Goal: Task Accomplishment & Management: Complete application form

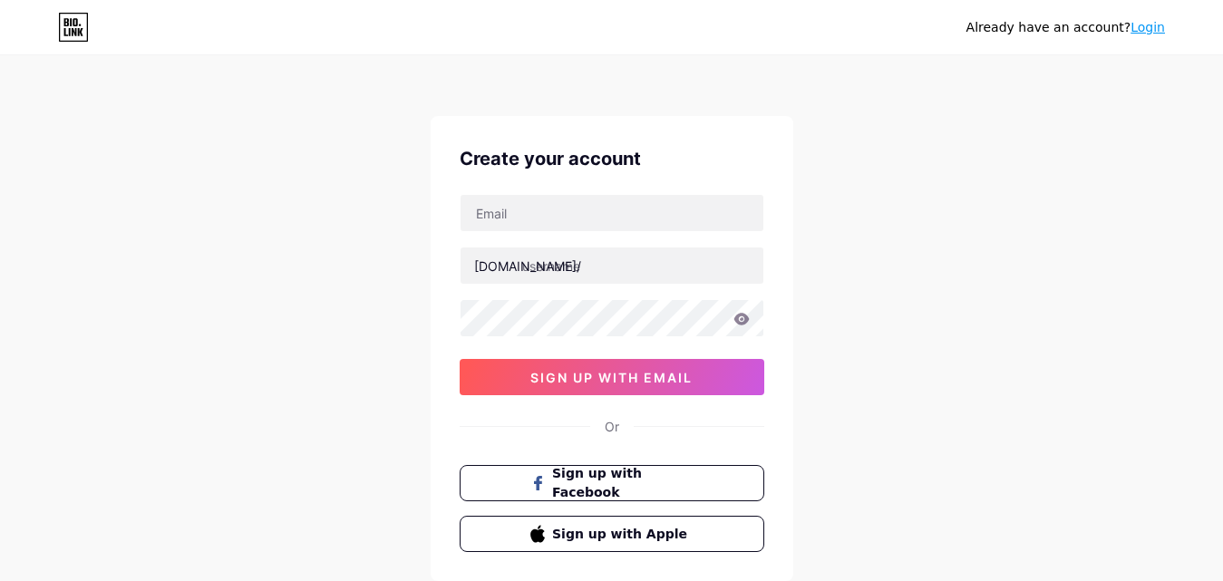
scroll to position [112, 0]
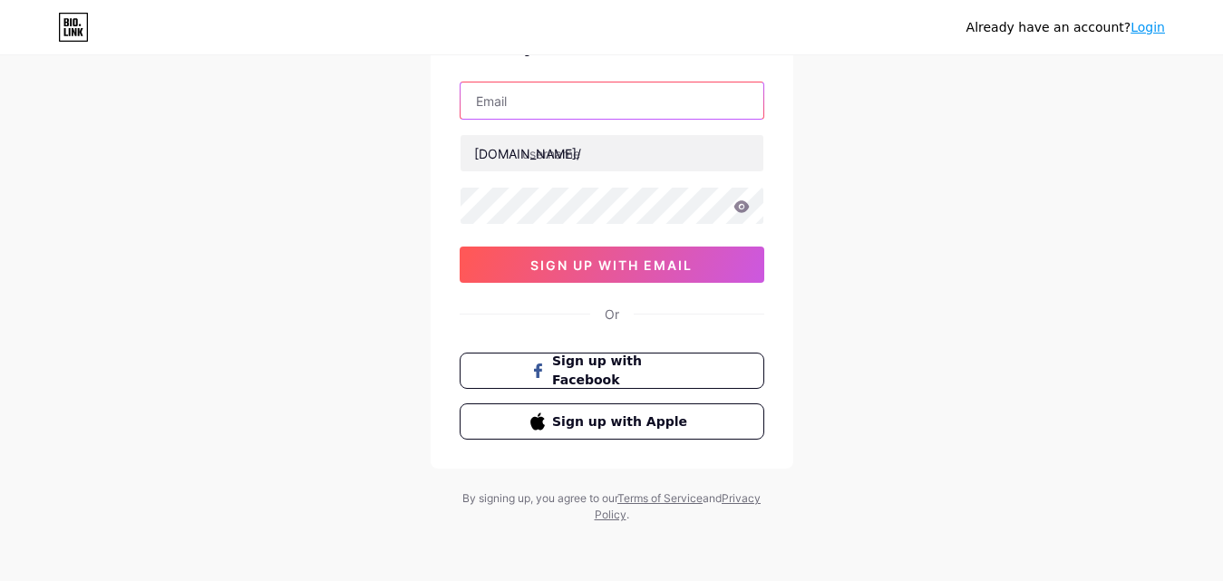
type input "[EMAIL_ADDRESS][DOMAIN_NAME]"
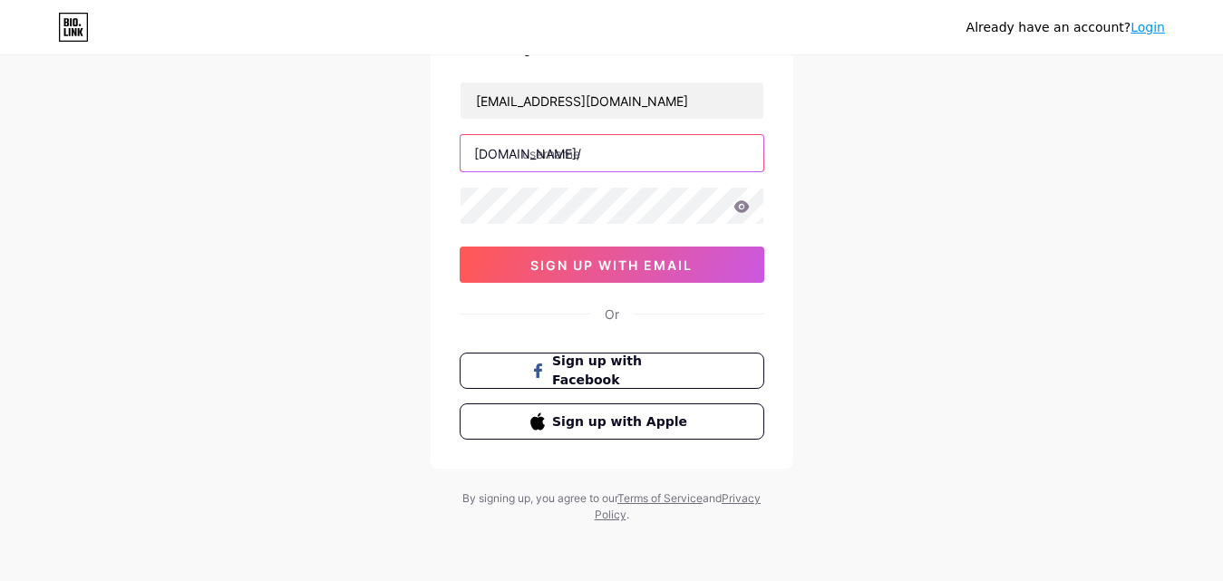
type input "psicologo423"
click at [287, 204] on div "Already have an account? Login Create your account [EMAIL_ADDRESS][DOMAIN_NAME]…" at bounding box center [611, 235] width 1223 height 694
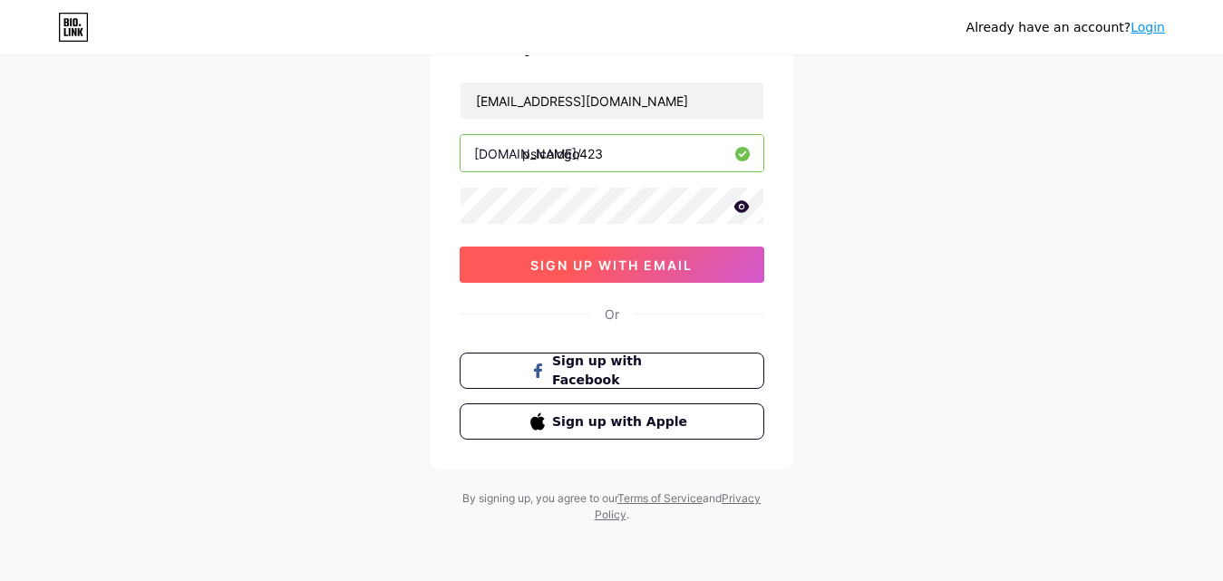
click at [640, 270] on span "sign up with email" at bounding box center [612, 265] width 162 height 15
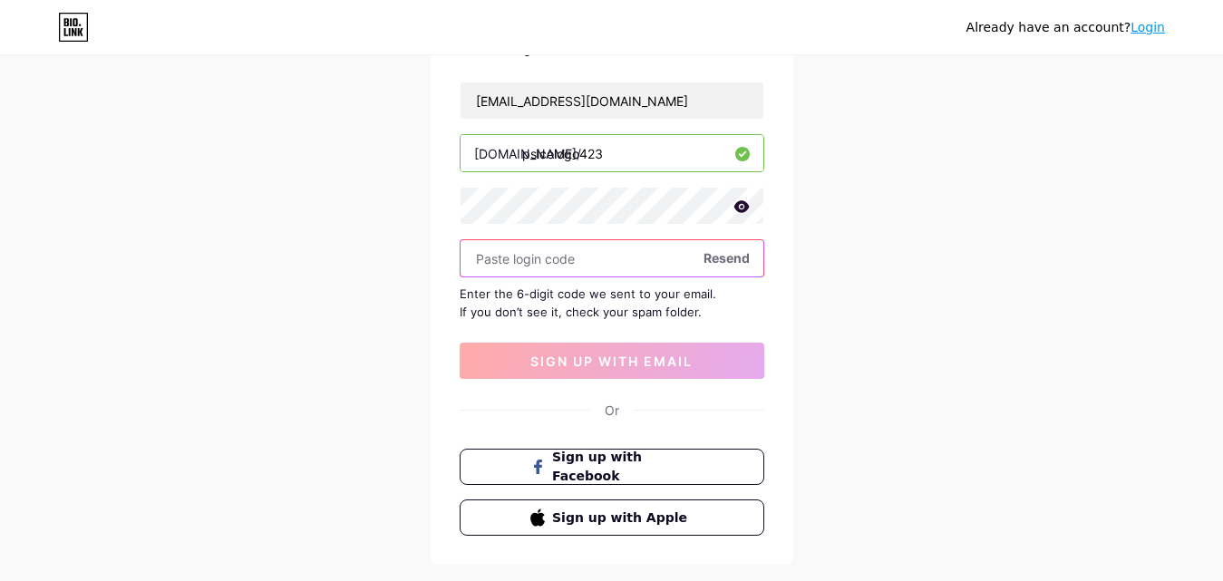
click at [609, 270] on input "text" at bounding box center [612, 258] width 303 height 36
paste input "610254"
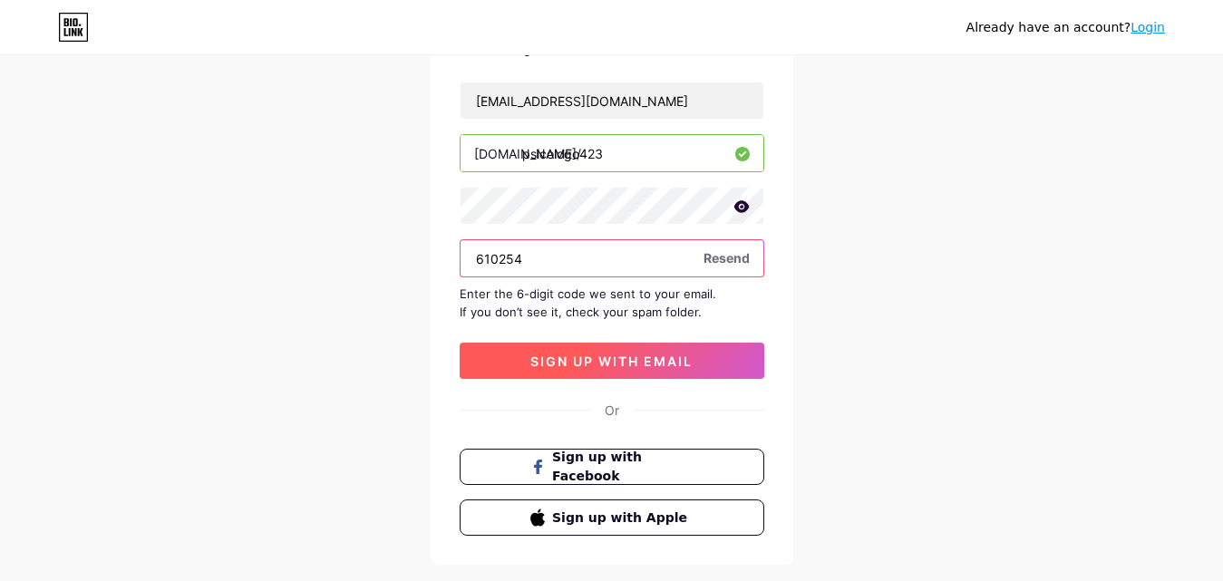
type input "610254"
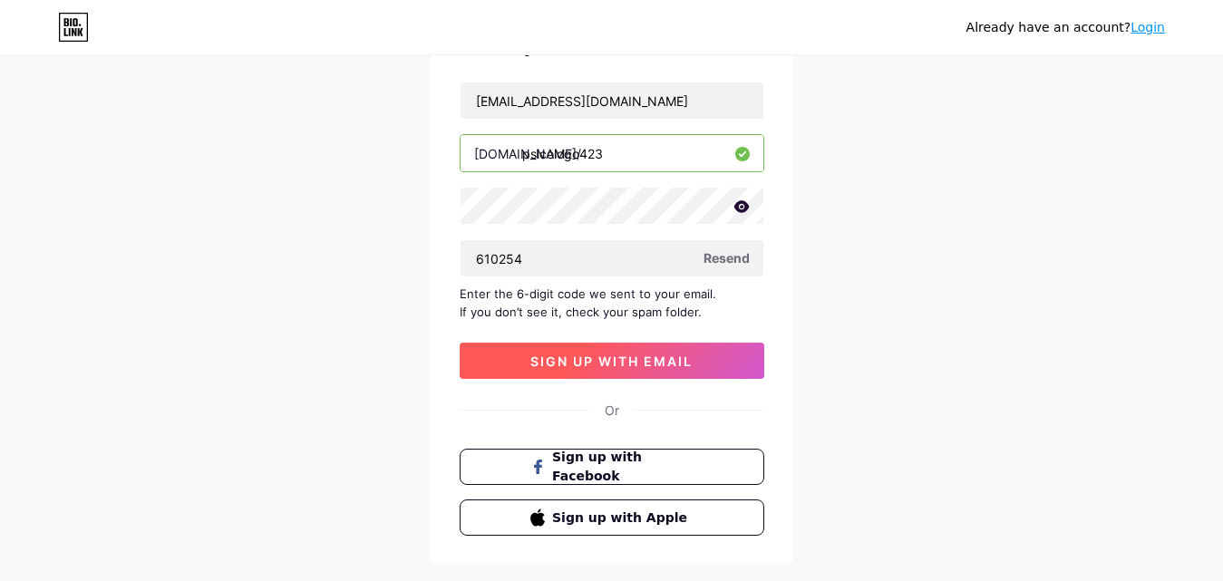
click at [613, 359] on span "sign up with email" at bounding box center [612, 361] width 162 height 15
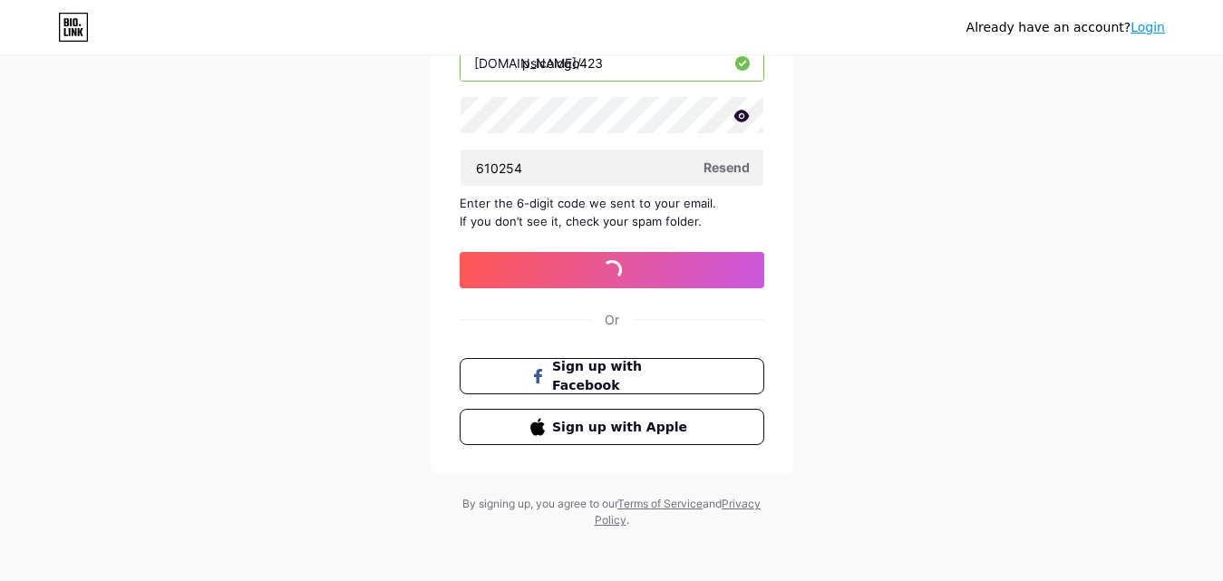
scroll to position [209, 0]
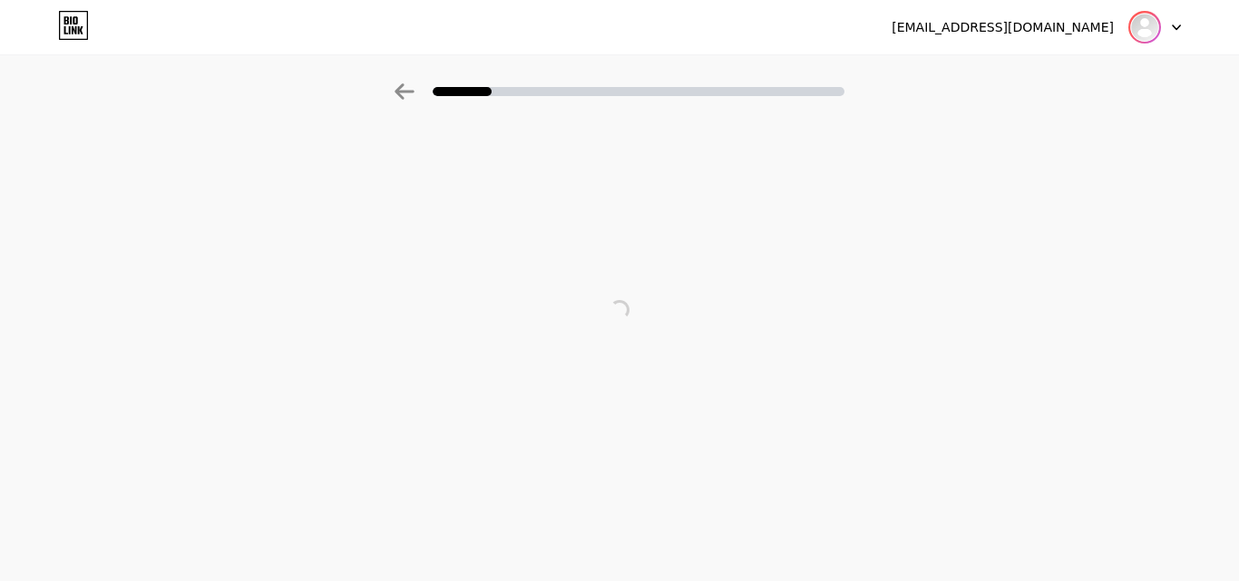
click at [1138, 29] on html "[EMAIL_ADDRESS][DOMAIN_NAME] Logout Link Copied" at bounding box center [619, 290] width 1239 height 581
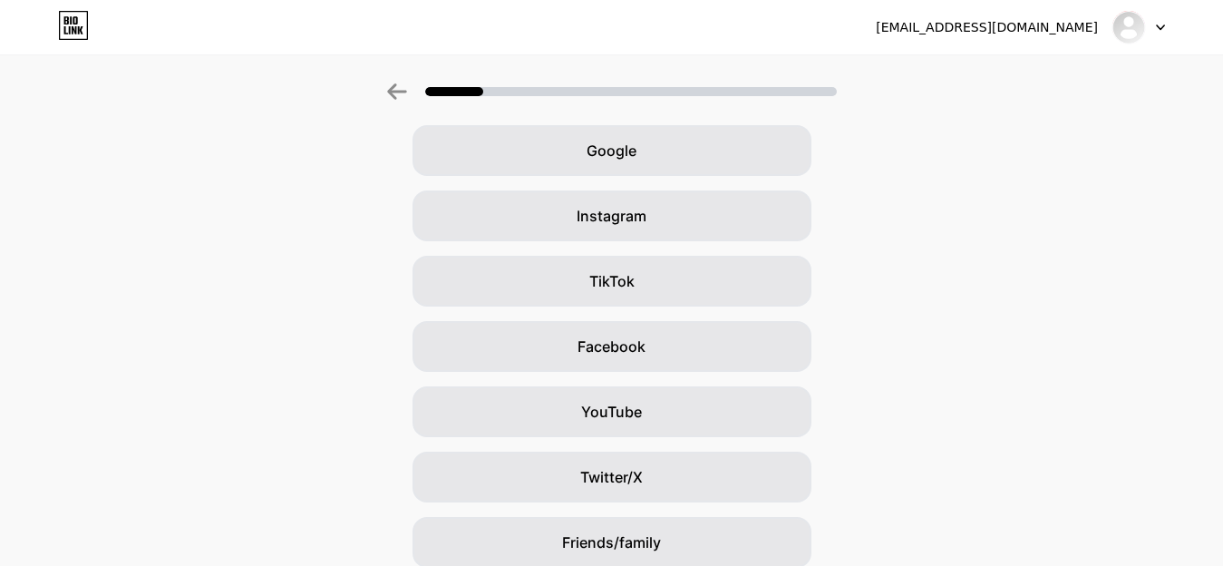
scroll to position [216, 0]
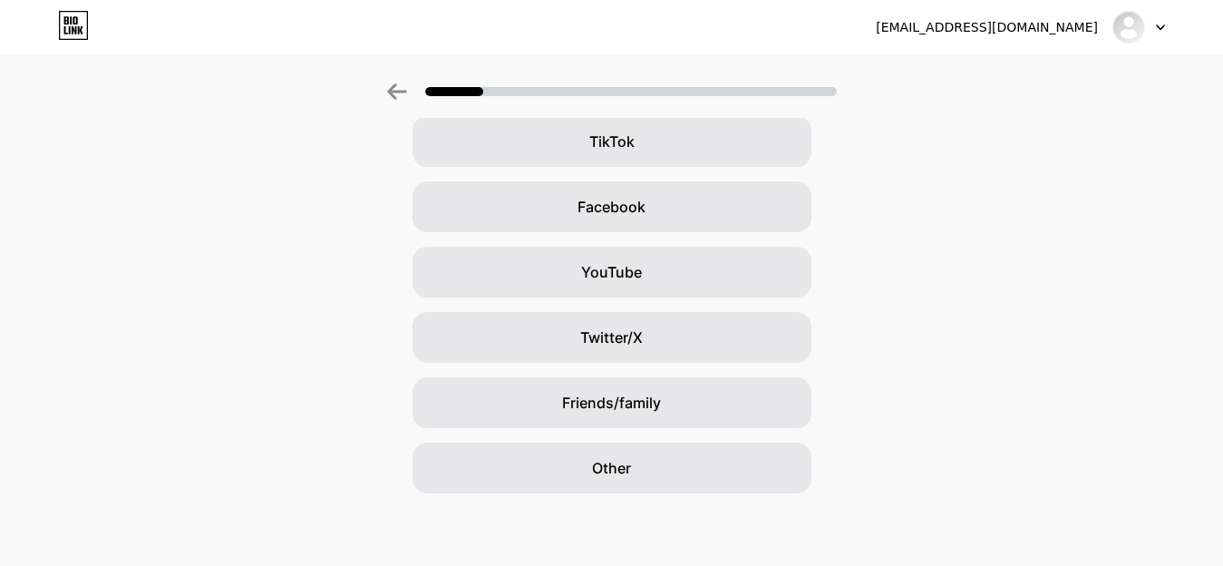
click at [1152, 15] on div at bounding box center [1139, 27] width 53 height 33
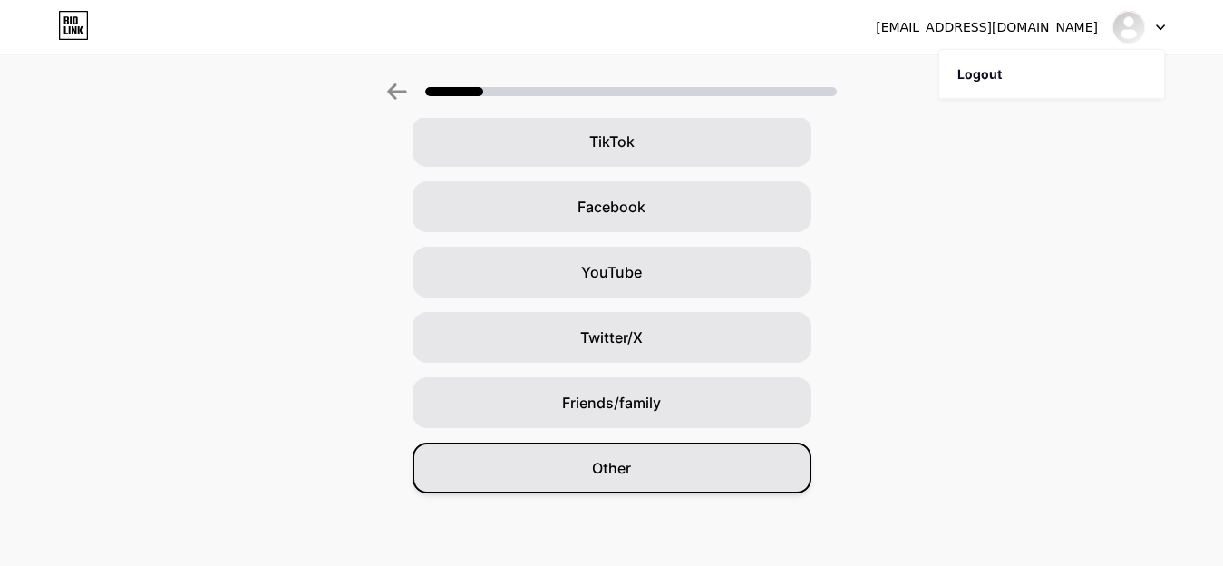
click at [631, 464] on span "Other" at bounding box center [611, 468] width 39 height 22
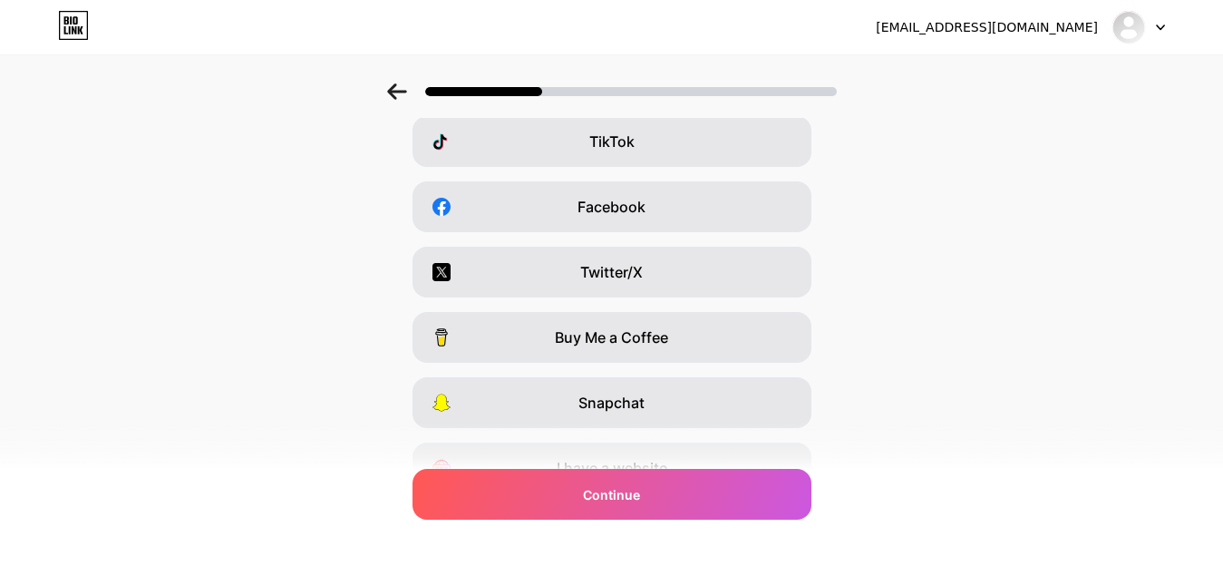
scroll to position [0, 0]
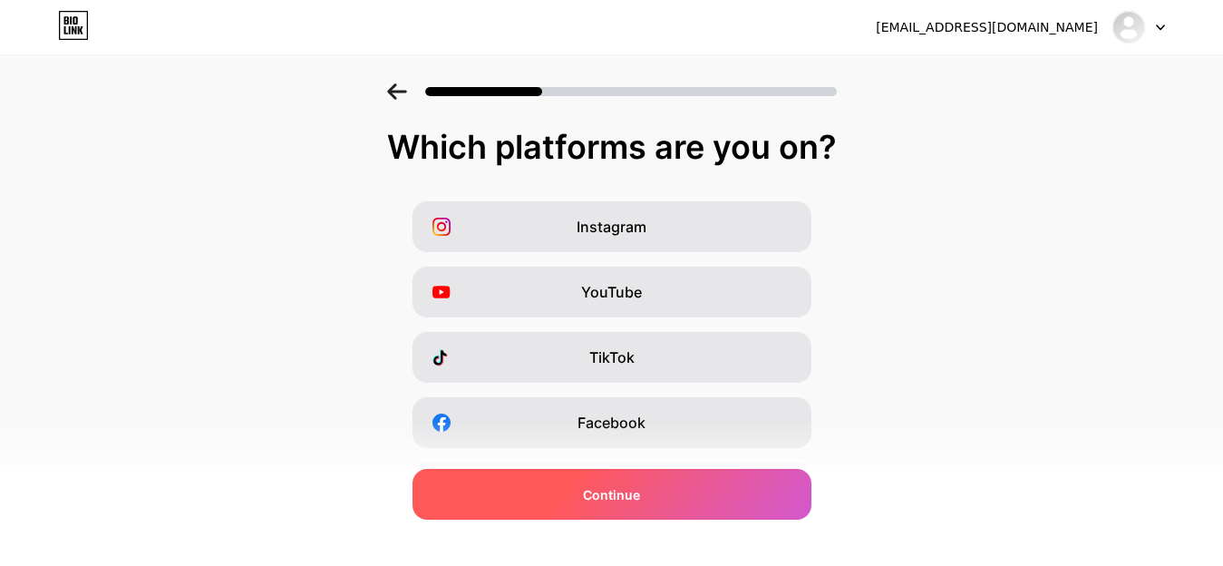
click at [639, 490] on span "Continue" at bounding box center [611, 494] width 57 height 19
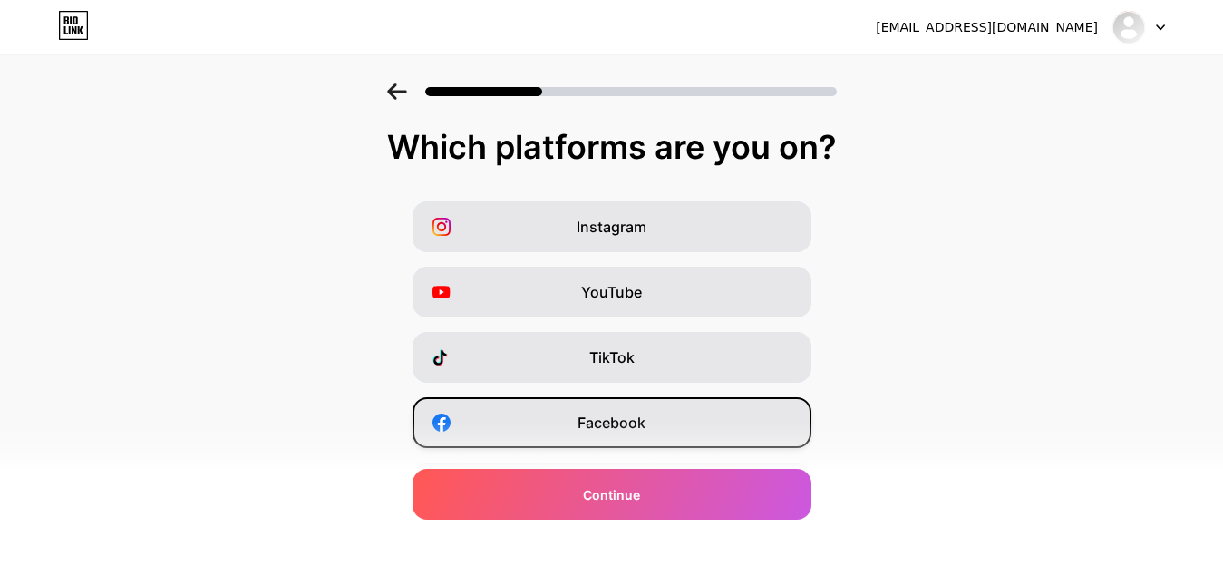
click at [613, 435] on div "Facebook" at bounding box center [612, 422] width 399 height 51
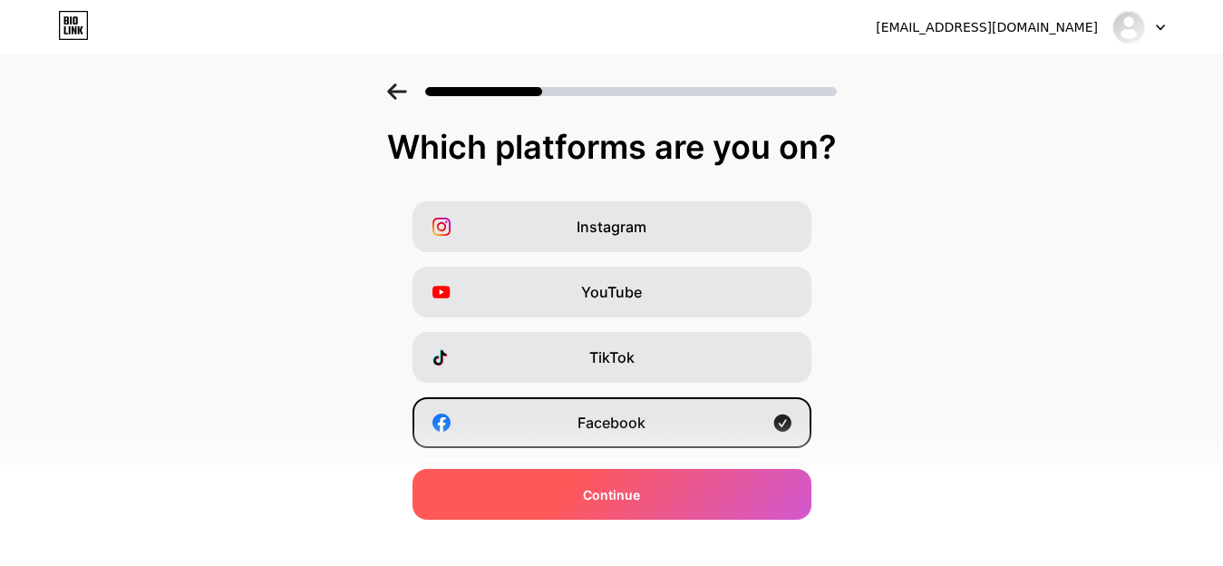
click at [628, 497] on span "Continue" at bounding box center [611, 494] width 57 height 19
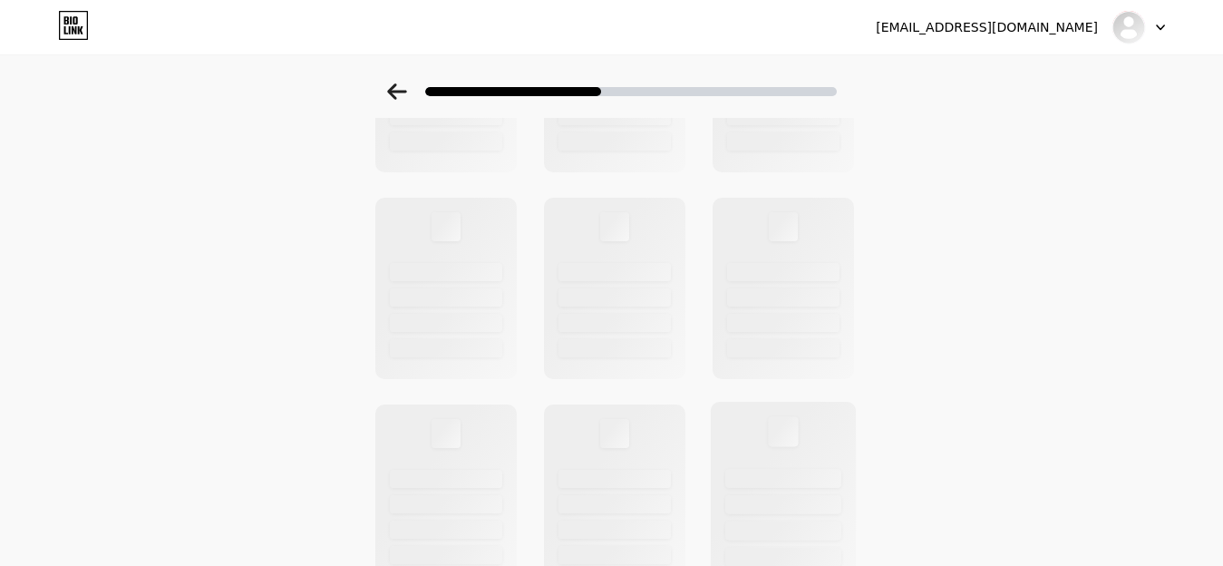
scroll to position [544, 0]
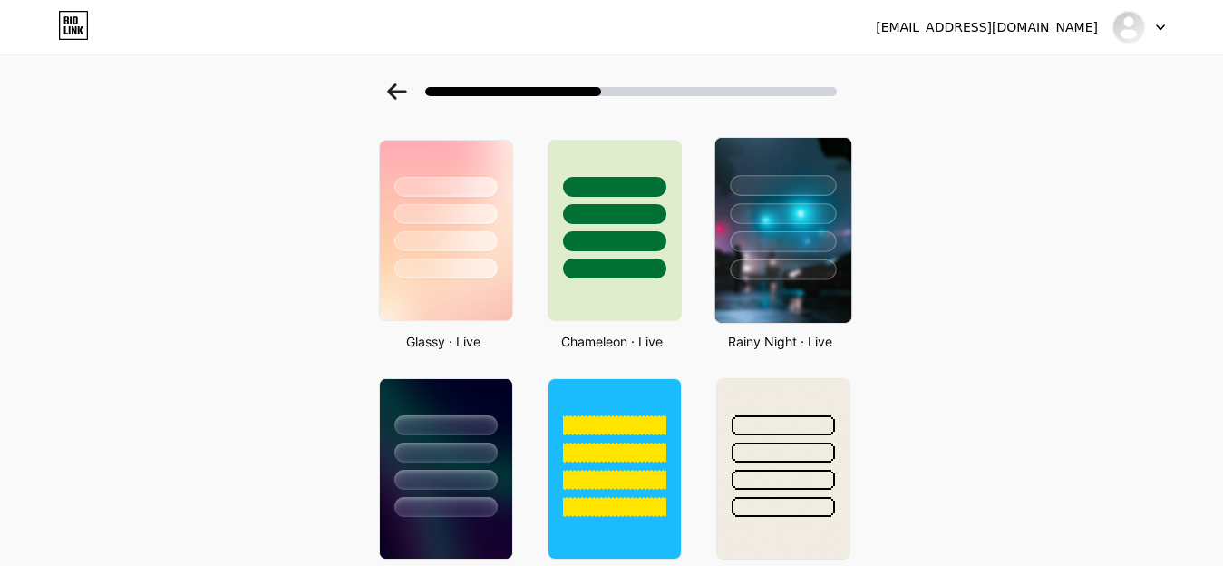
click at [766, 255] on div at bounding box center [783, 209] width 136 height 142
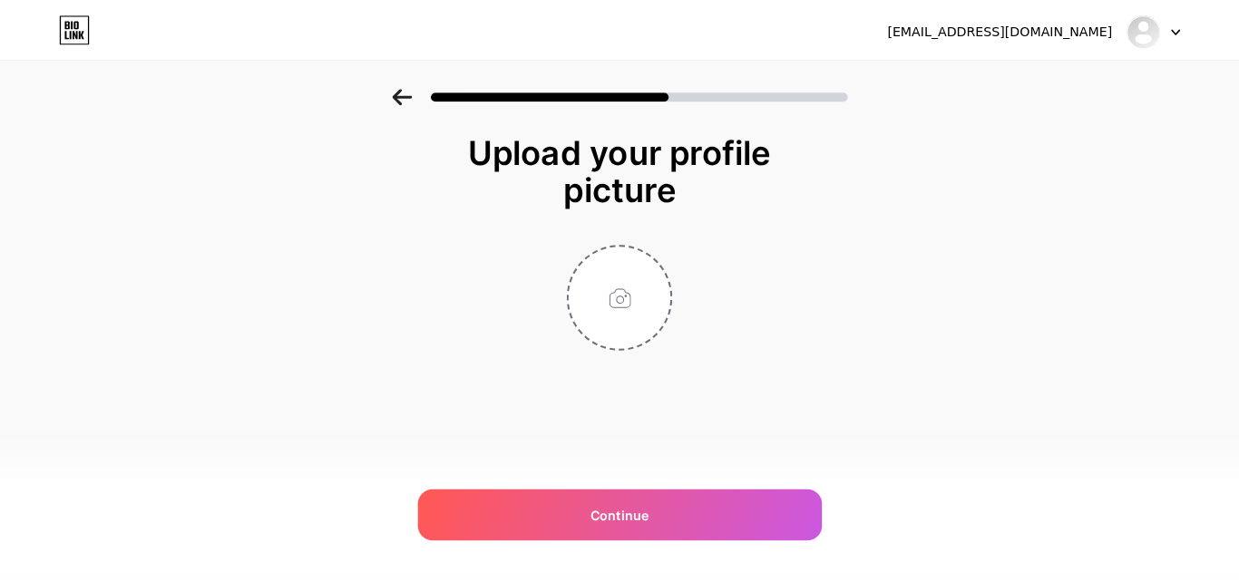
scroll to position [0, 0]
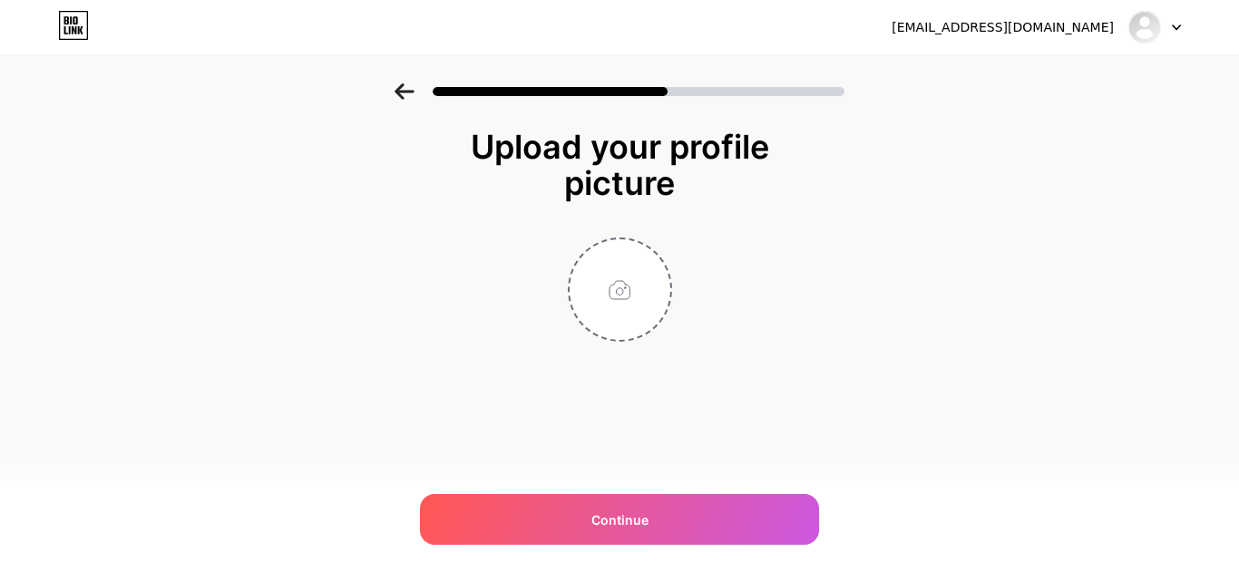
click at [802, 293] on div "Upload your profile picture Continue" at bounding box center [619, 257] width 1239 height 349
click at [638, 303] on input "file" at bounding box center [620, 289] width 101 height 101
type input "C:\fakepath\1500.jpg"
drag, startPoint x: 644, startPoint y: 516, endPoint x: 628, endPoint y: 416, distance: 100.9
click at [644, 516] on span "Continue" at bounding box center [619, 520] width 57 height 19
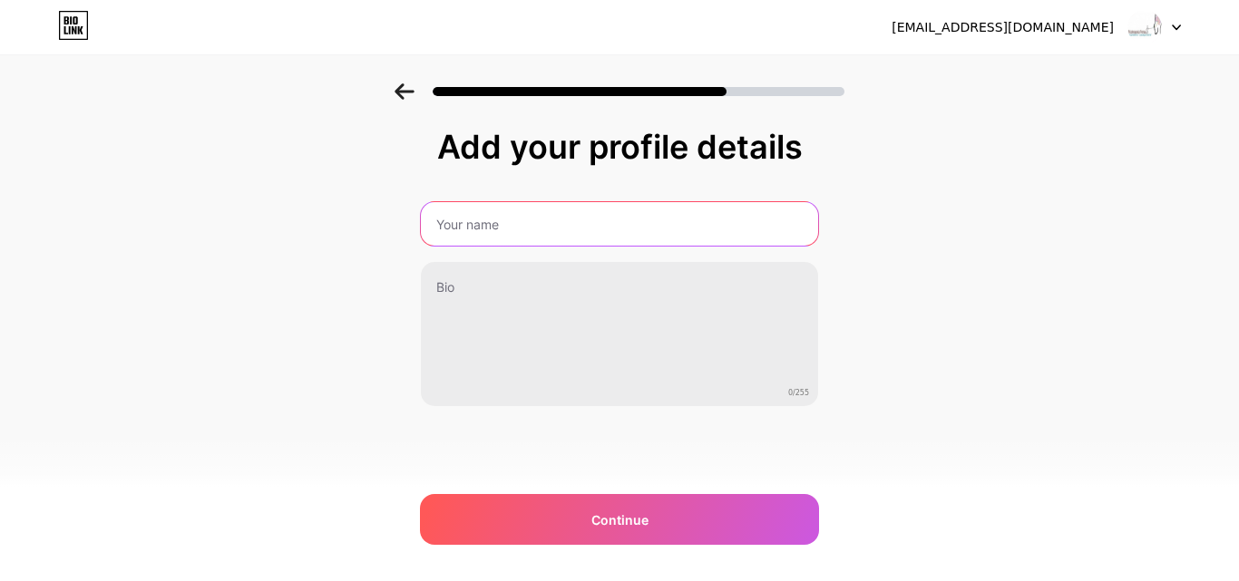
click at [558, 240] on input "text" at bounding box center [619, 224] width 397 height 44
paste input "Psicologi [GEOGRAPHIC_DATA]"
type input "Psicologi [GEOGRAPHIC_DATA]"
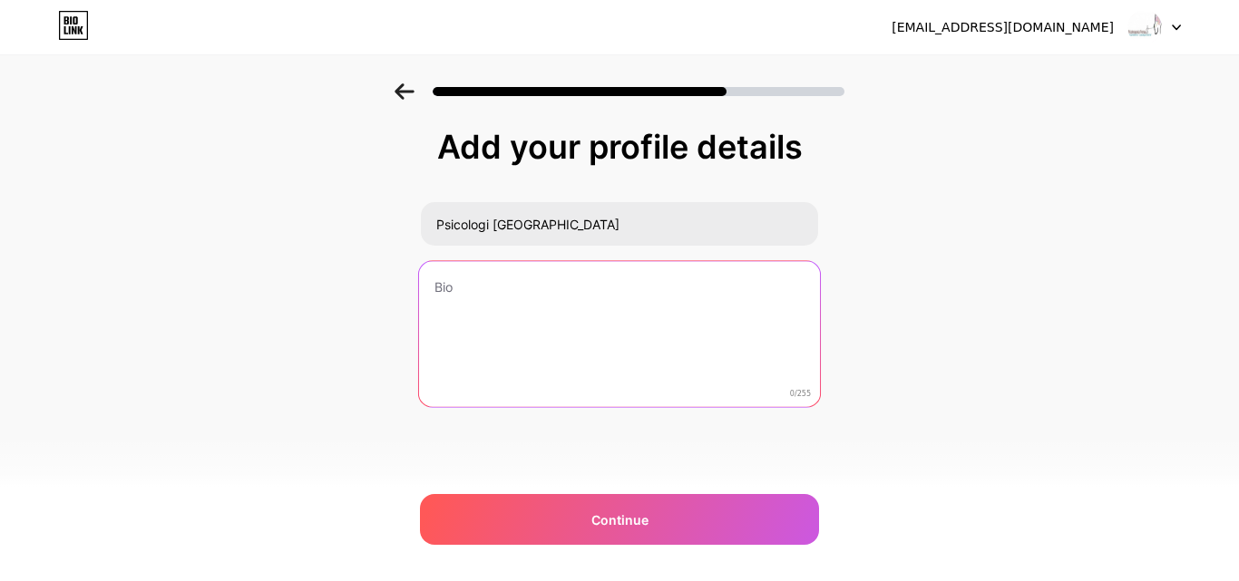
click at [494, 325] on textarea at bounding box center [619, 335] width 401 height 148
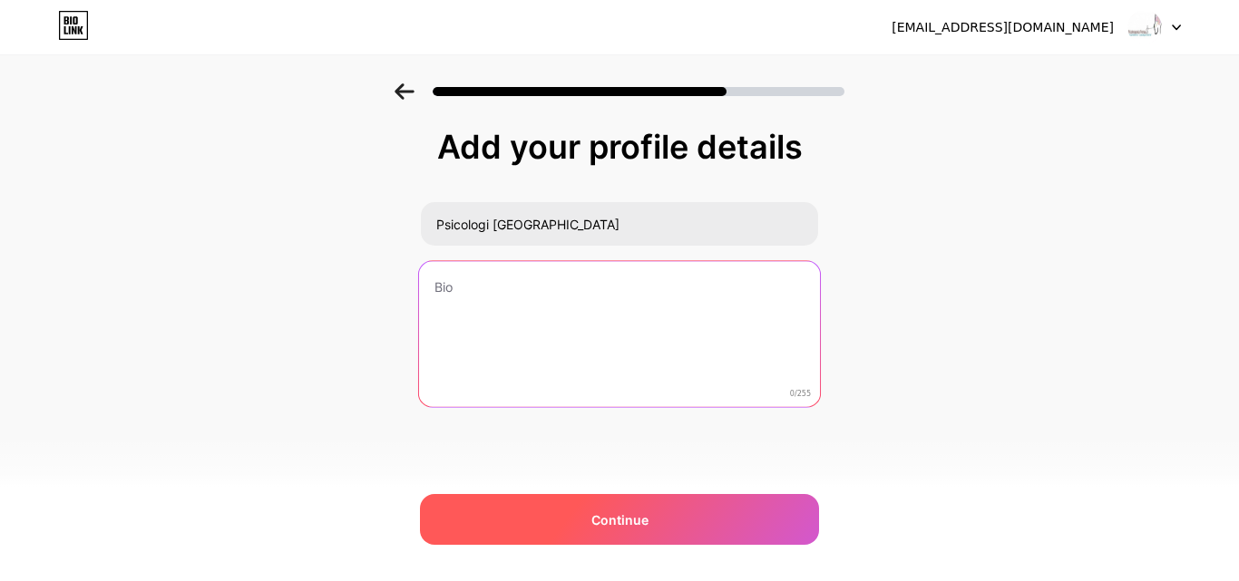
paste textarea "Website: [URL][DOMAIN_NAME] Address: [GEOGRAPHIC_DATA][PERSON_NAME] ([GEOGRAPHI…"
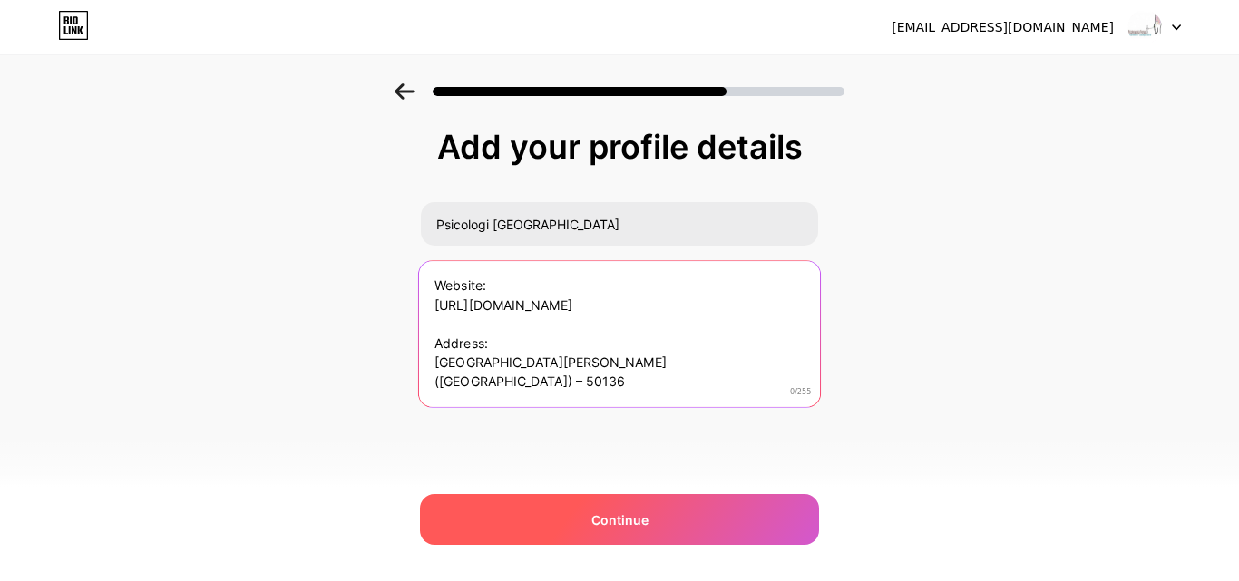
scroll to position [192, 0]
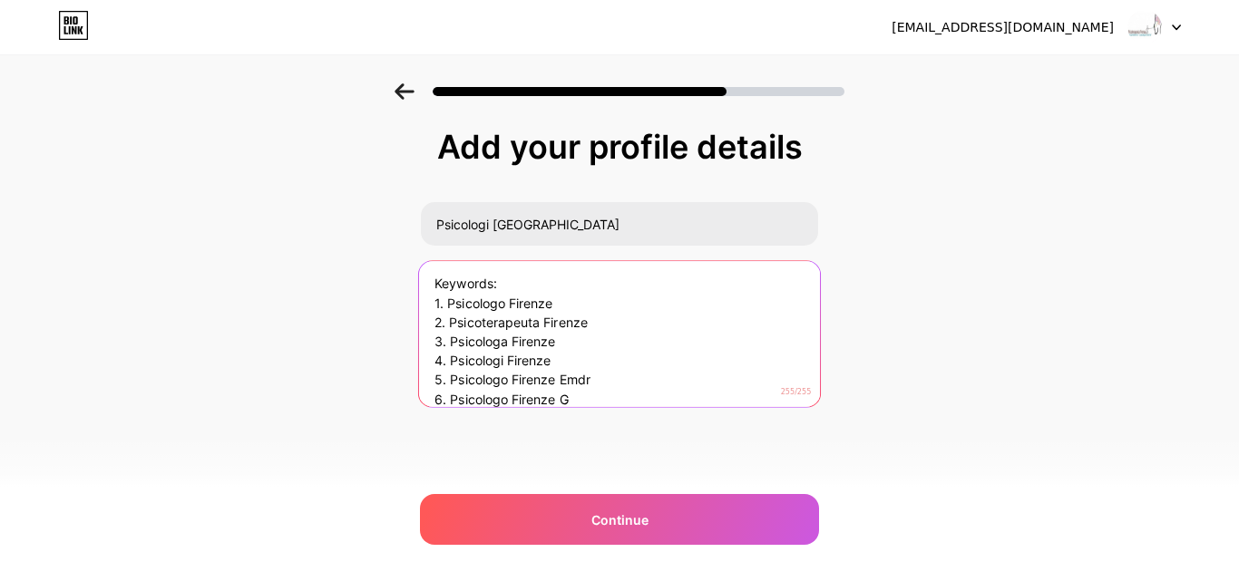
click at [436, 401] on textarea "Website: [URL][DOMAIN_NAME] Address: [GEOGRAPHIC_DATA][PERSON_NAME] ([GEOGRAPHI…" at bounding box center [619, 334] width 401 height 148
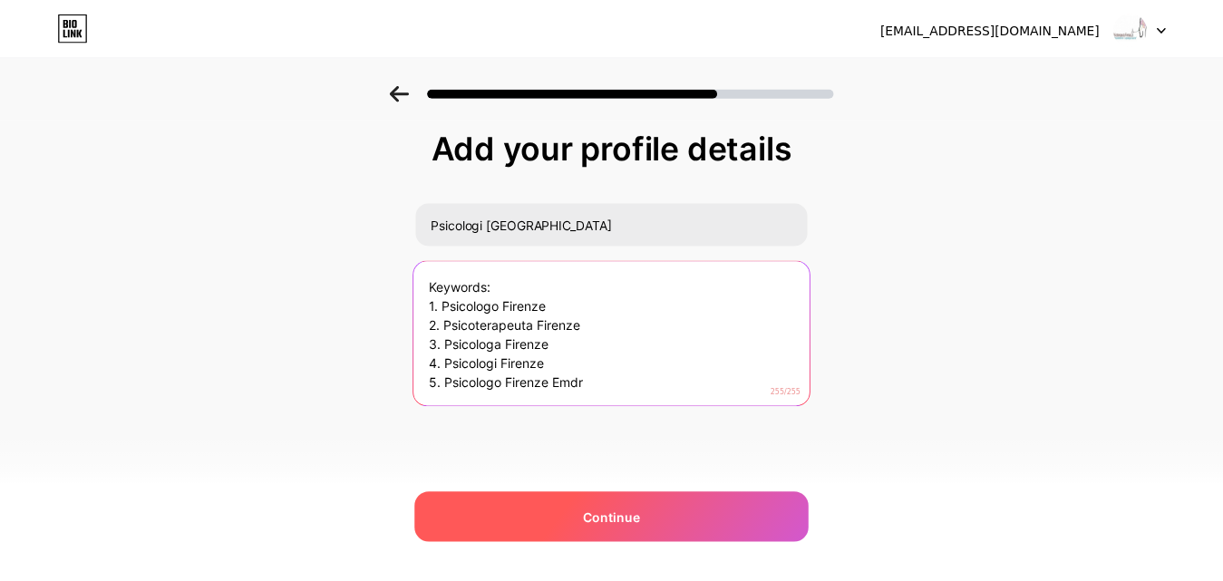
scroll to position [1, 0]
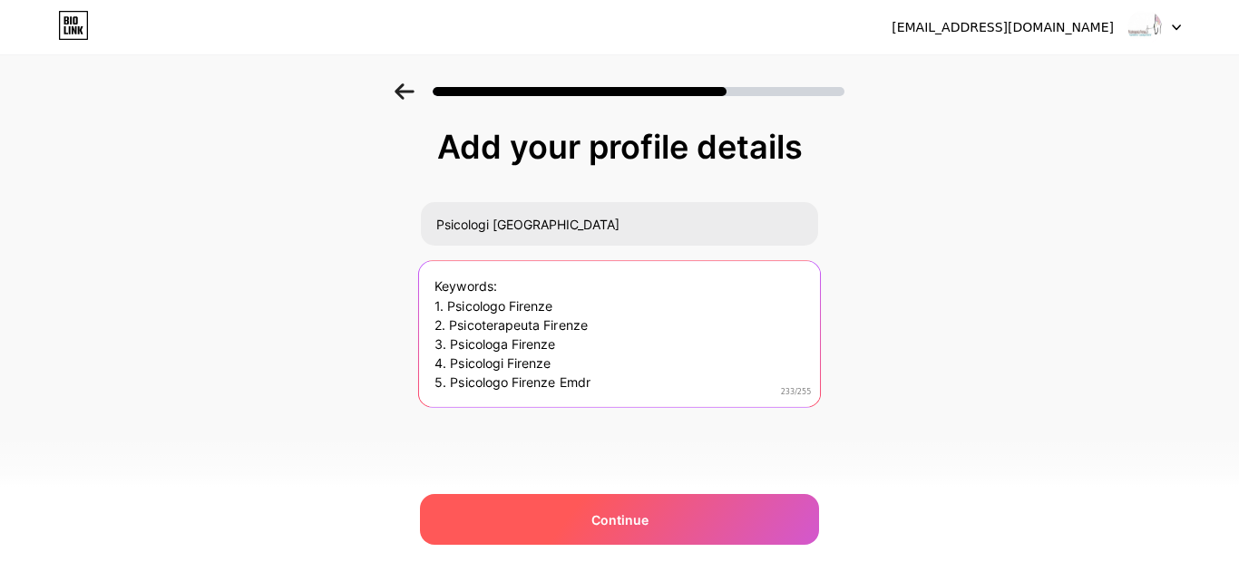
type textarea "Website: [URL][DOMAIN_NAME] Address: [GEOGRAPHIC_DATA][PERSON_NAME] ([GEOGRAPHI…"
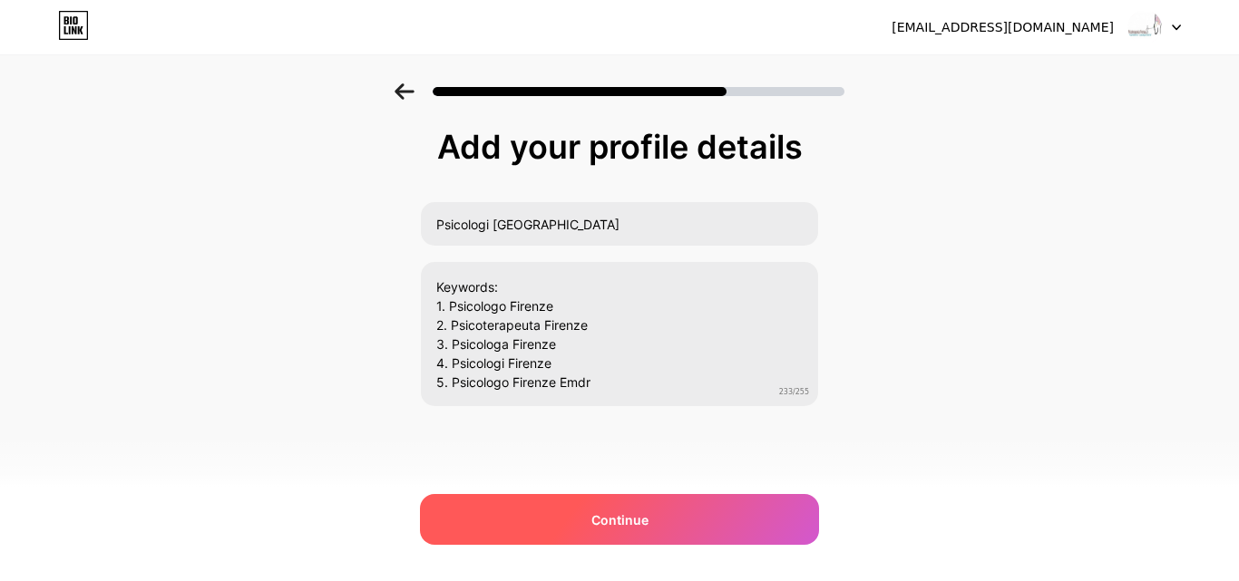
click at [550, 531] on div "Continue" at bounding box center [619, 519] width 399 height 51
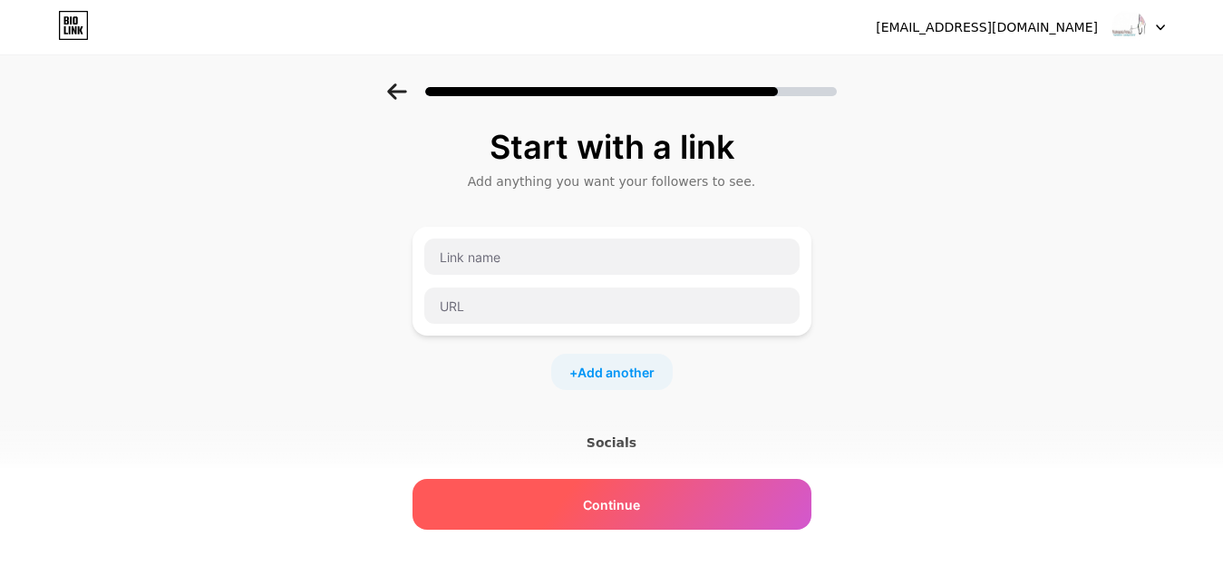
click at [667, 510] on div "Continue" at bounding box center [612, 504] width 399 height 51
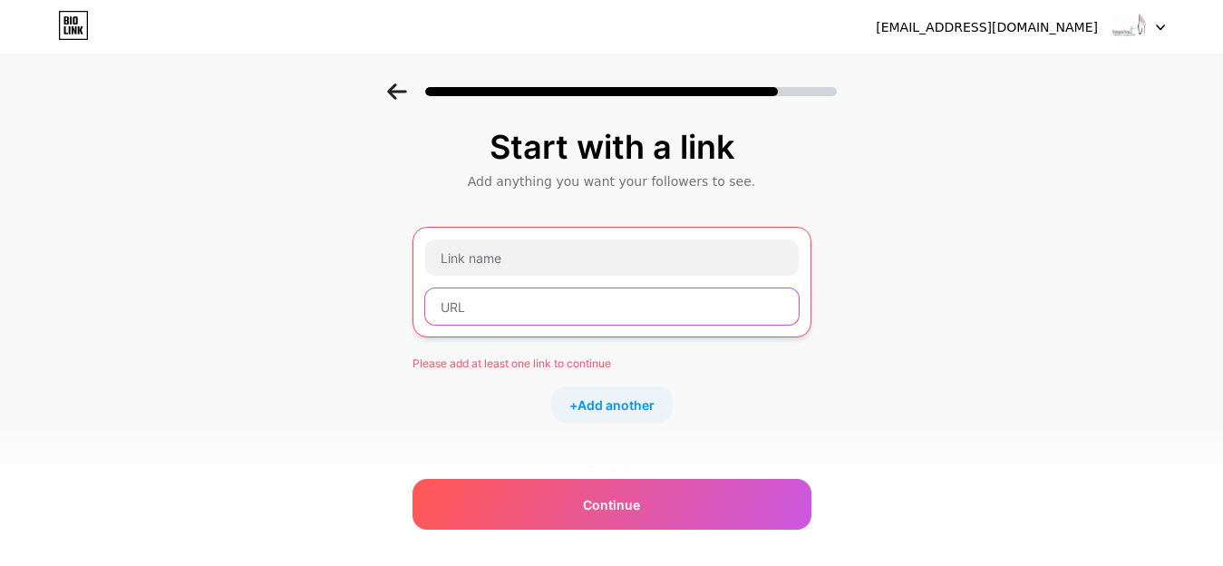
click at [514, 307] on input "text" at bounding box center [612, 306] width 374 height 36
paste input "[URL][DOMAIN_NAME]"
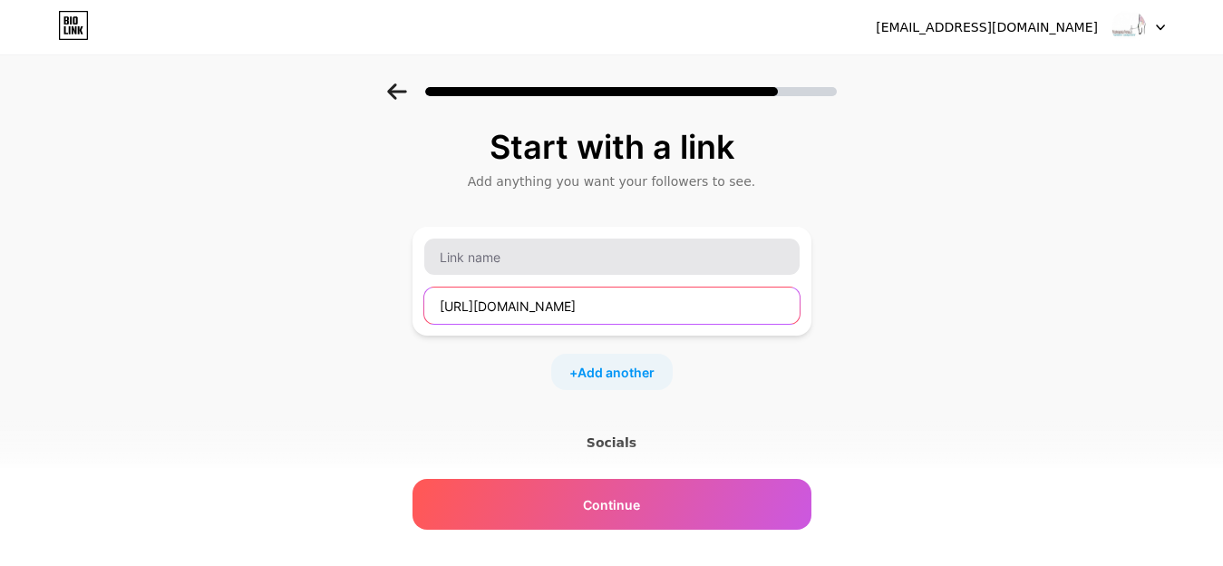
type input "[URL][DOMAIN_NAME]"
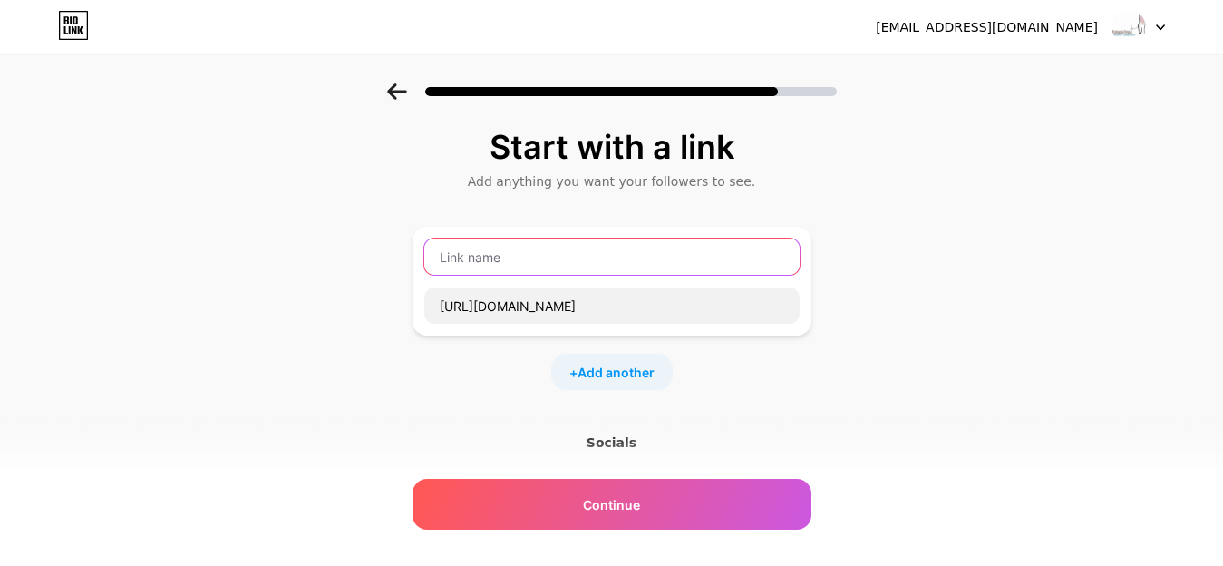
click at [523, 258] on input "text" at bounding box center [611, 257] width 375 height 36
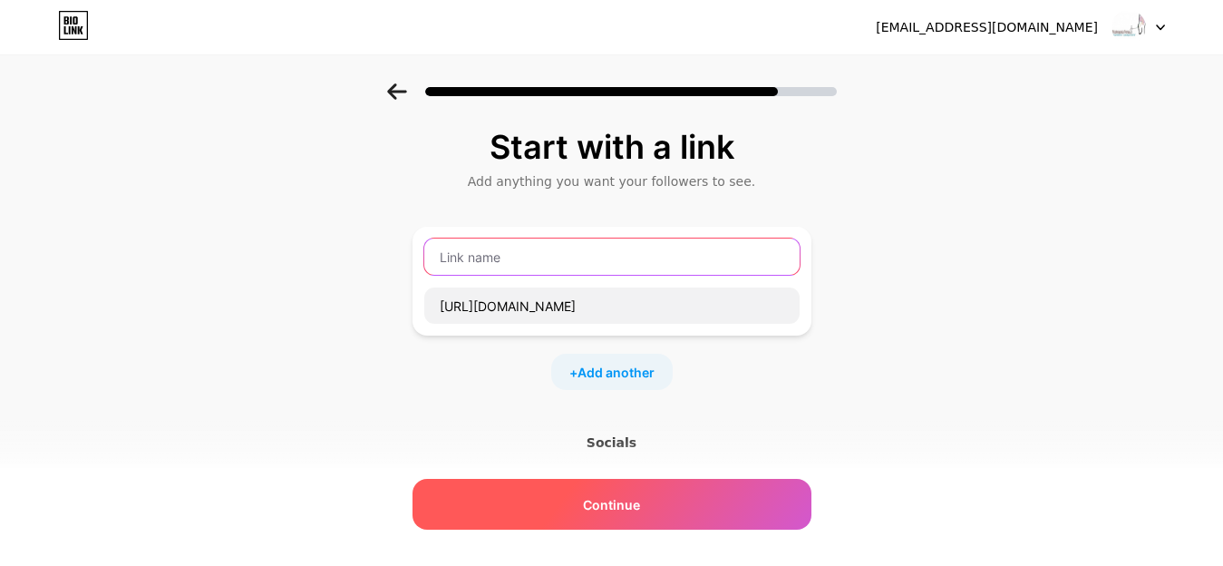
paste input "Website:"
type input "Website:"
click at [657, 496] on div "Continue" at bounding box center [612, 504] width 399 height 51
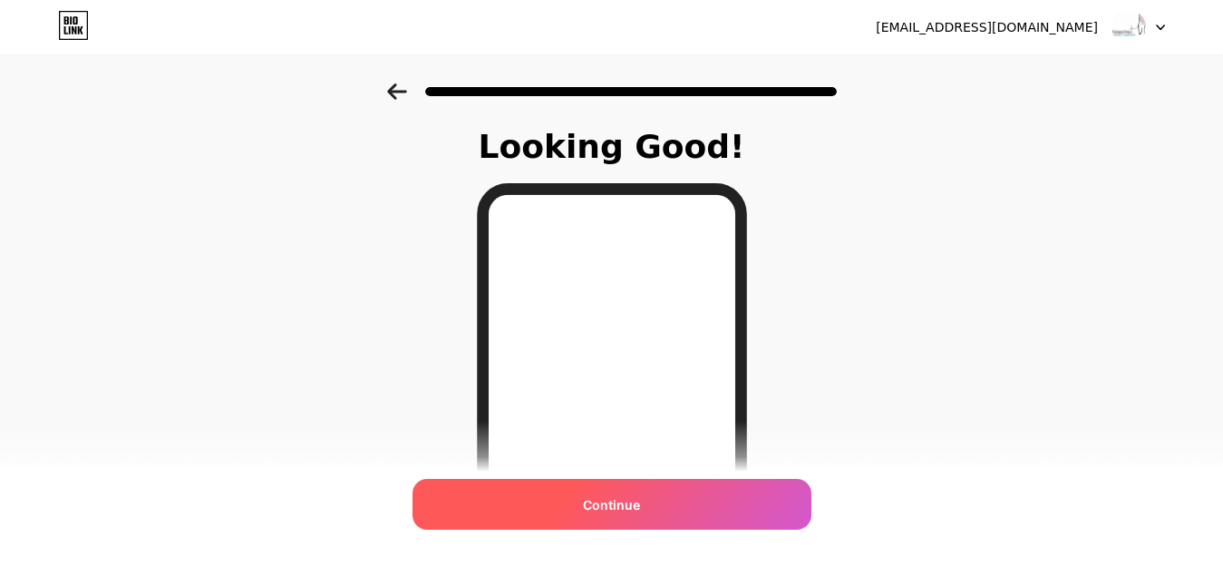
click at [705, 500] on div "Continue" at bounding box center [612, 504] width 399 height 51
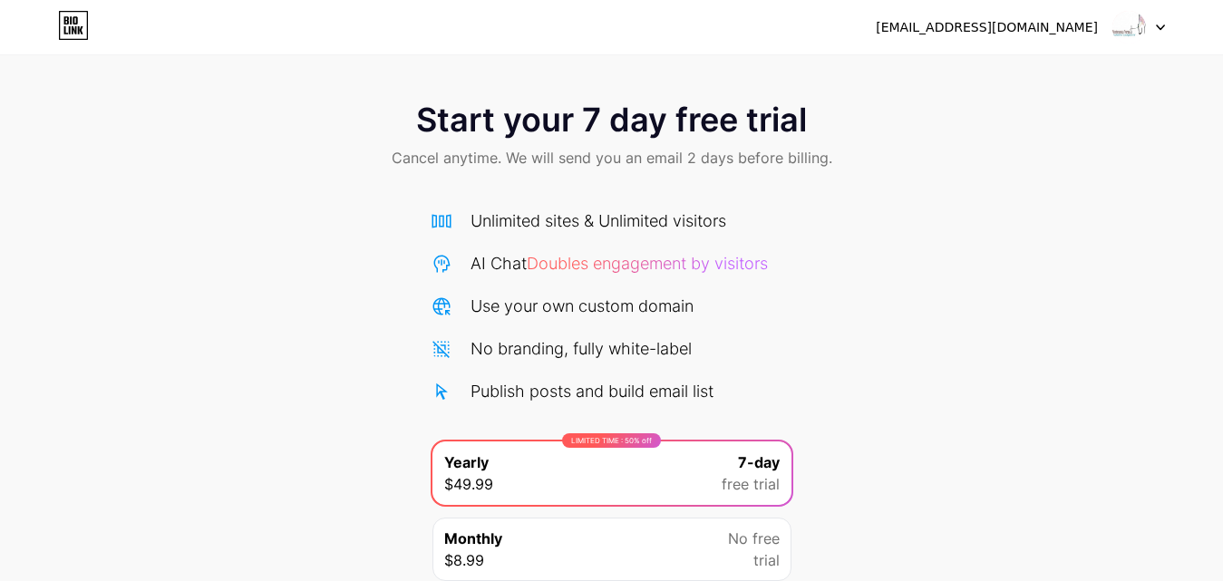
scroll to position [149, 0]
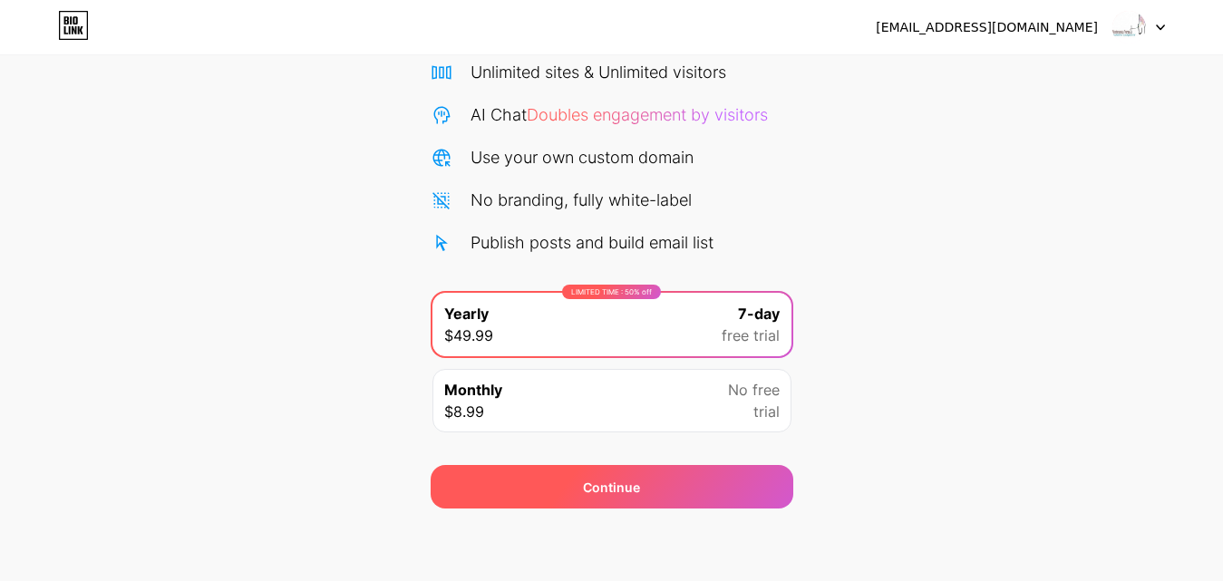
click at [667, 481] on div "Continue" at bounding box center [612, 487] width 363 height 44
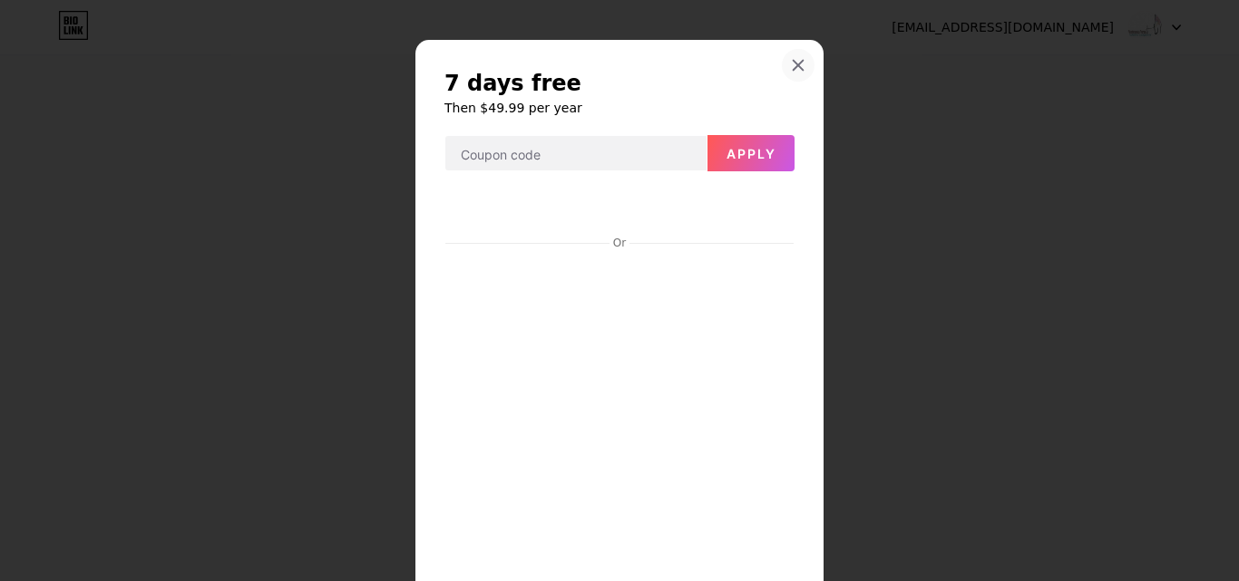
click at [791, 61] on icon at bounding box center [798, 65] width 15 height 15
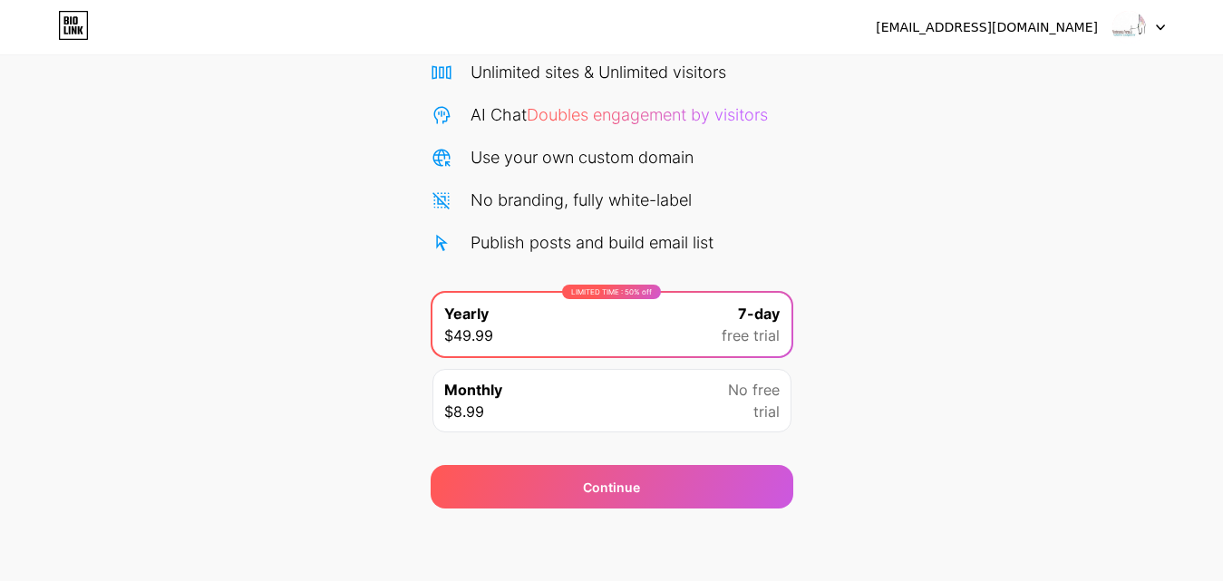
scroll to position [0, 0]
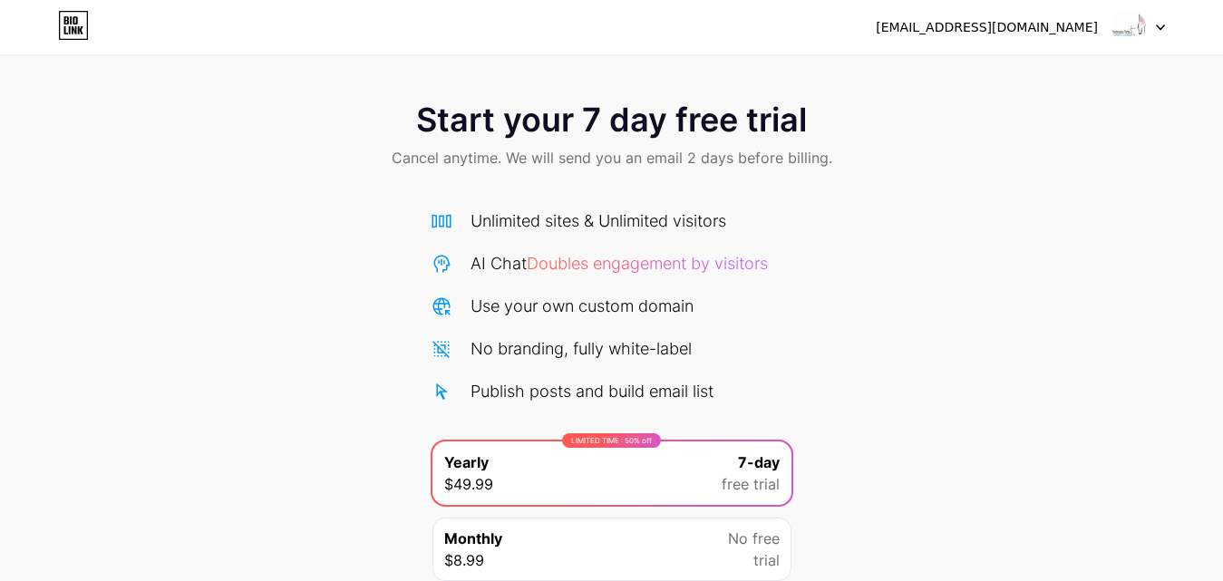
click at [1149, 41] on div at bounding box center [1139, 27] width 53 height 33
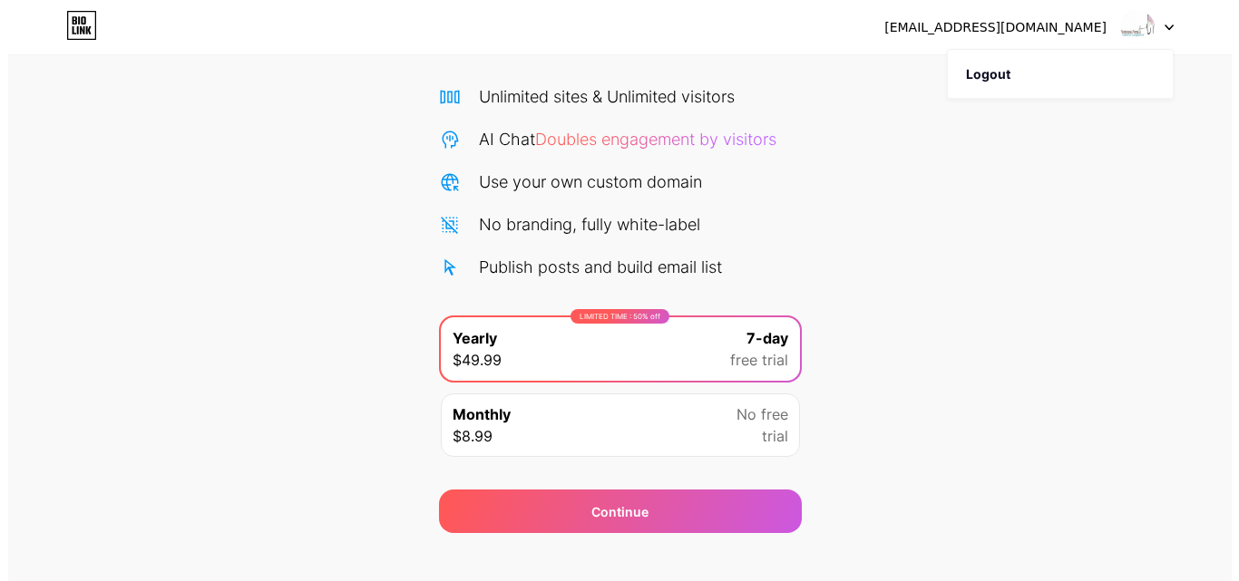
scroll to position [149, 0]
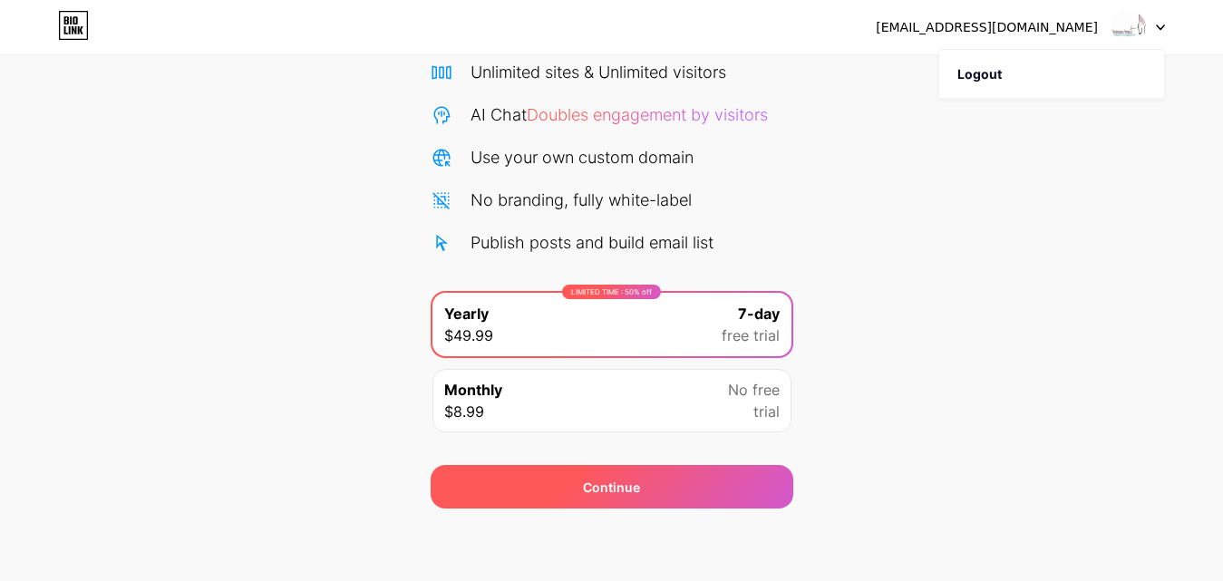
click at [586, 484] on span "Continue" at bounding box center [611, 487] width 57 height 19
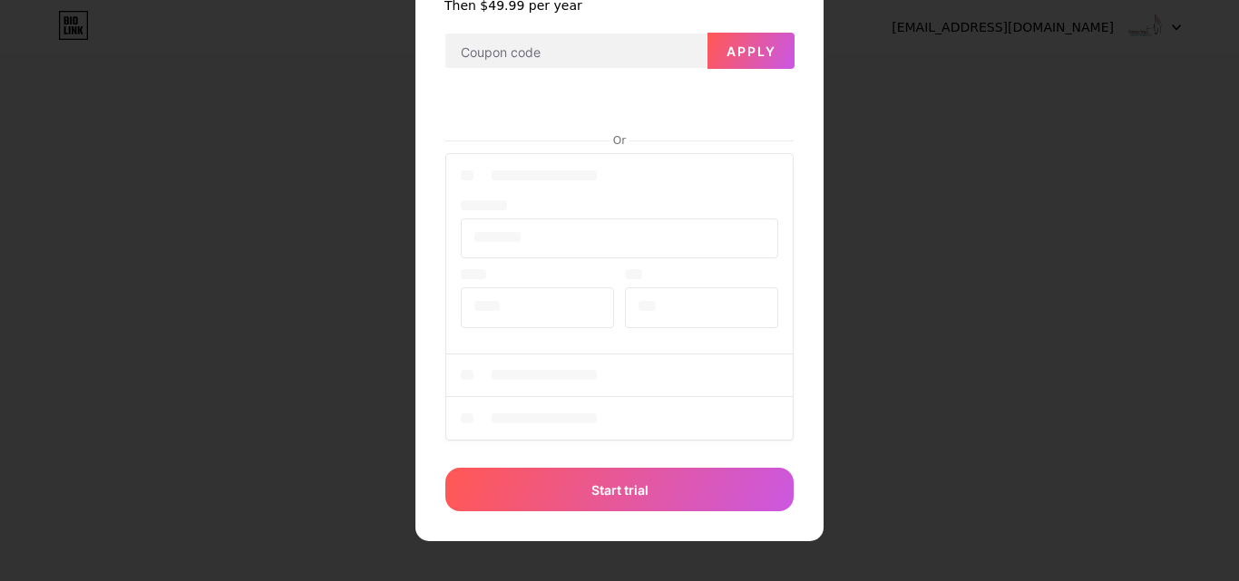
scroll to position [0, 0]
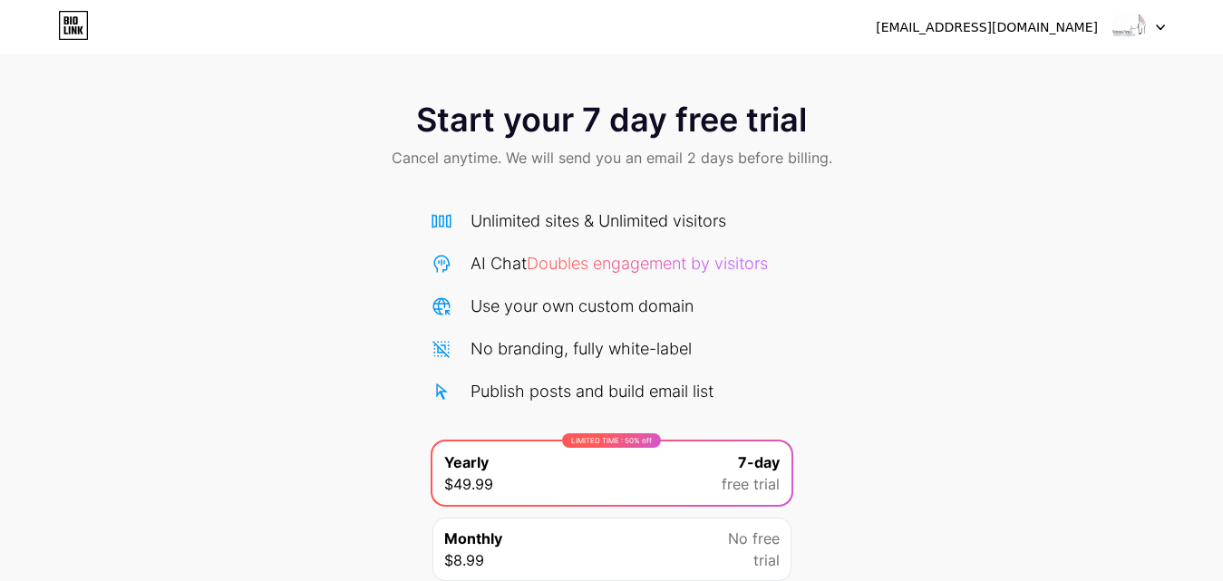
click at [63, 28] on icon at bounding box center [73, 25] width 31 height 29
